Goal: Transaction & Acquisition: Register for event/course

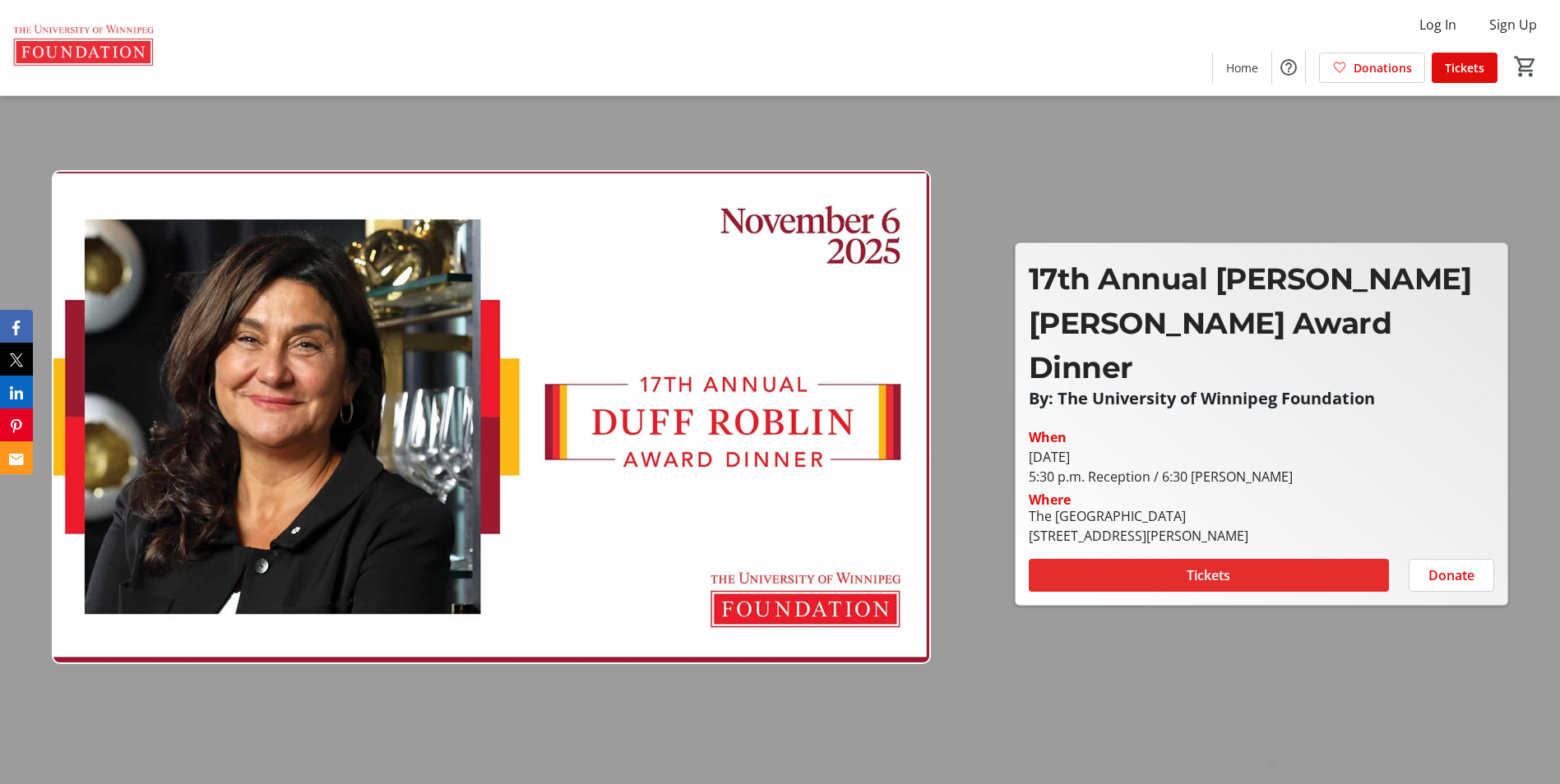
click at [1309, 556] on span at bounding box center [1208, 575] width 360 height 40
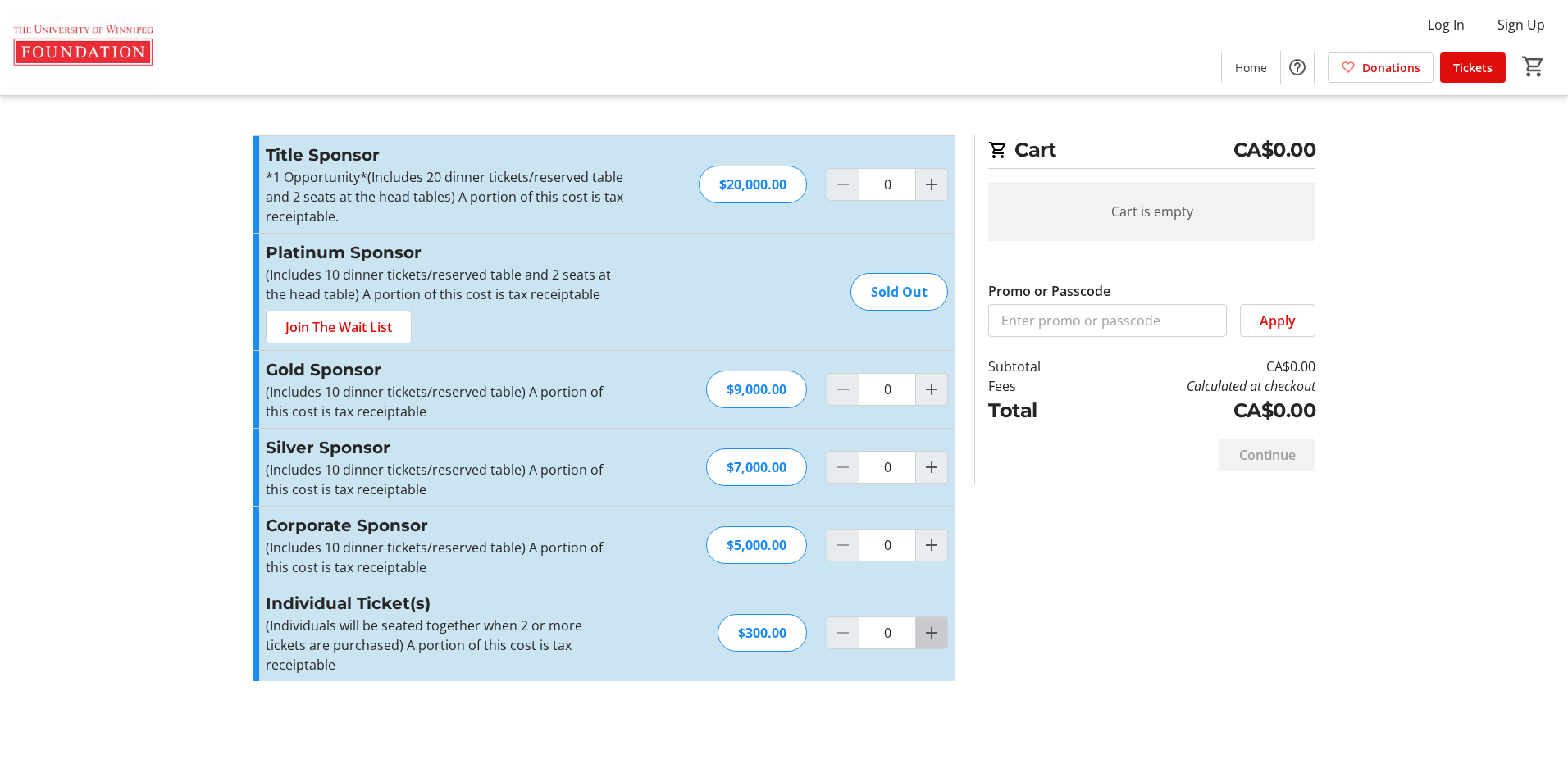
click at [928, 623] on mat-icon "Increment by one" at bounding box center [931, 632] width 19 height 19
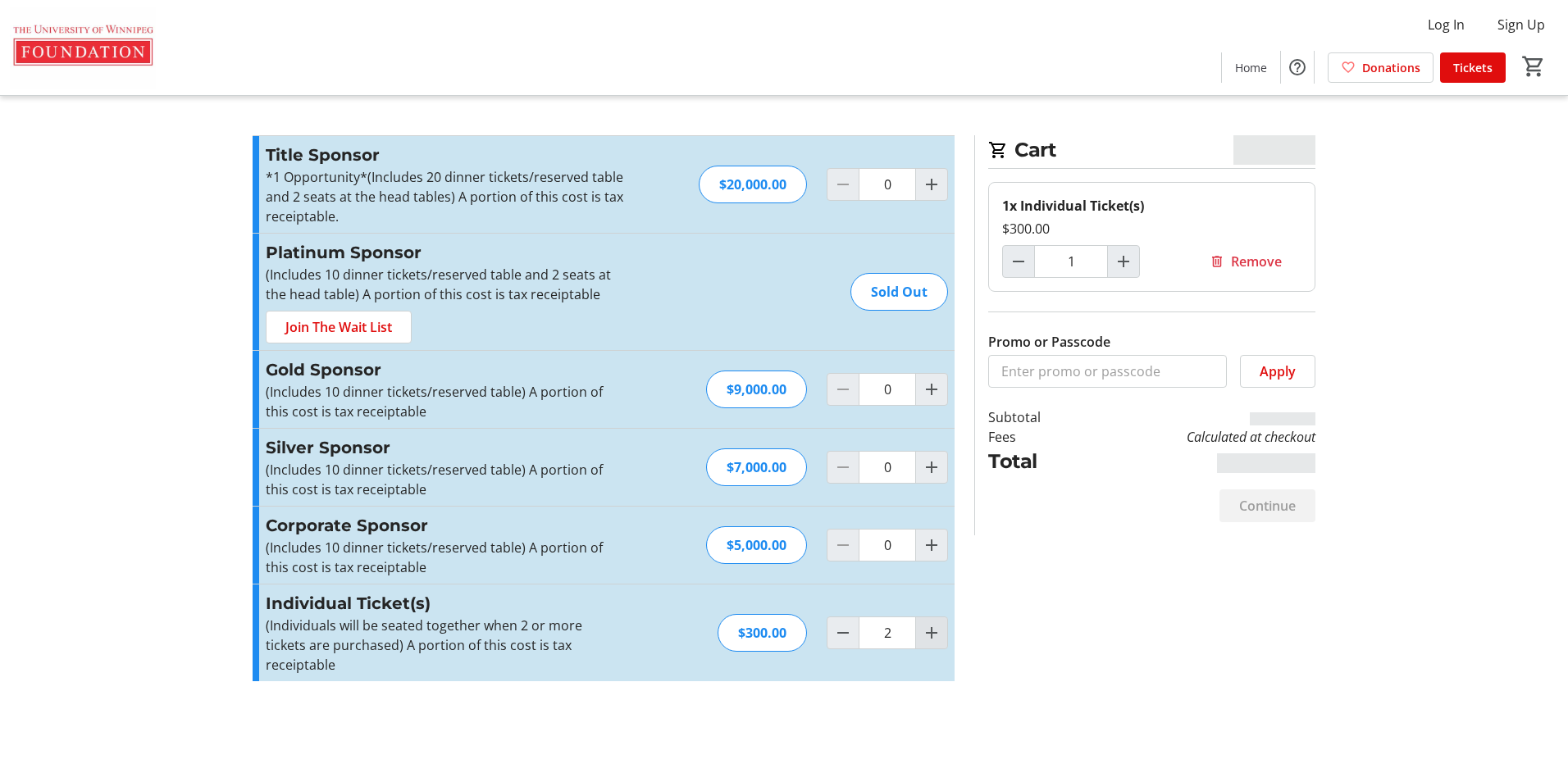
click at [928, 623] on mat-icon "Increment by one" at bounding box center [931, 632] width 19 height 19
type input "4"
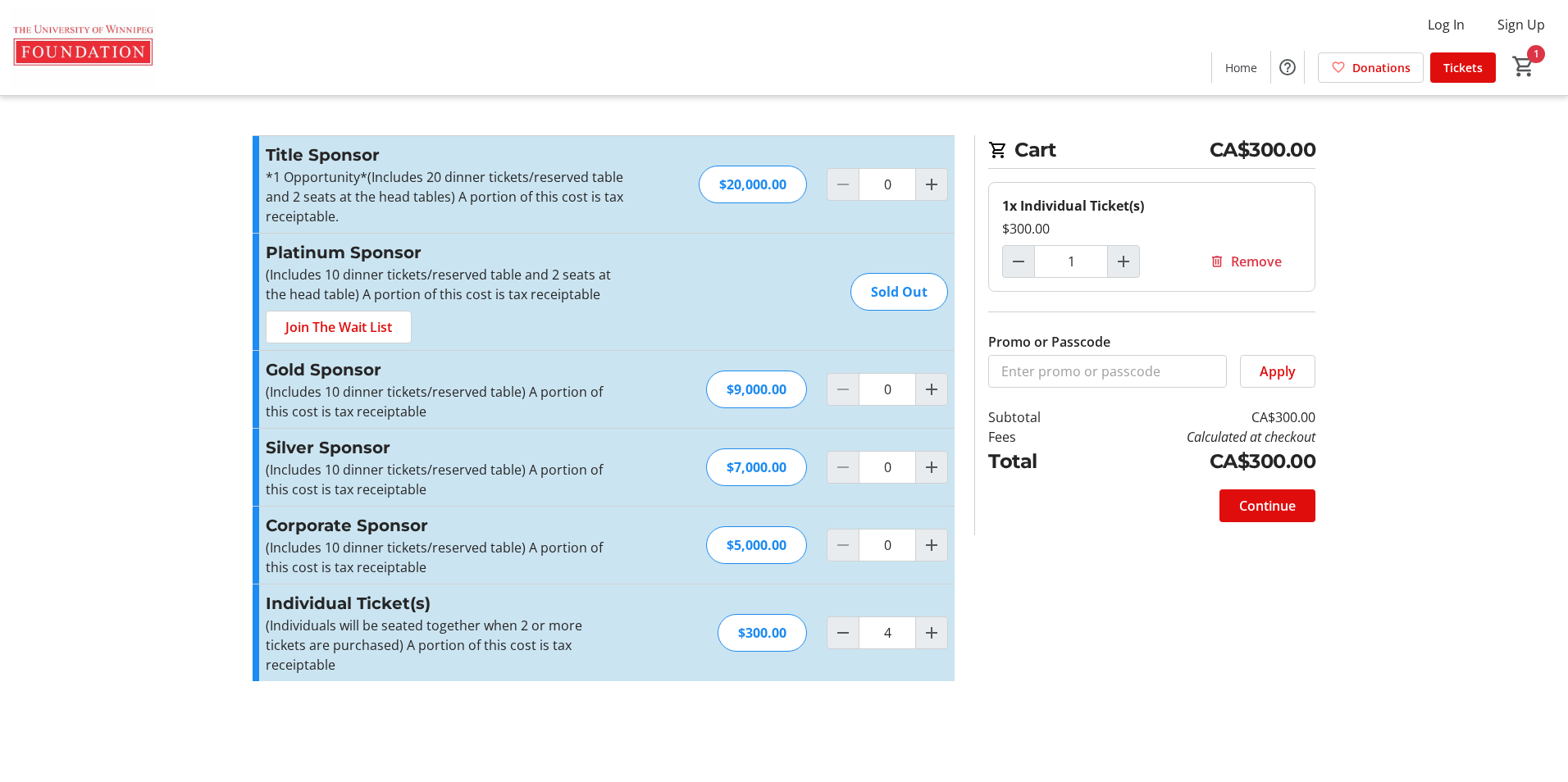
type input "4"
